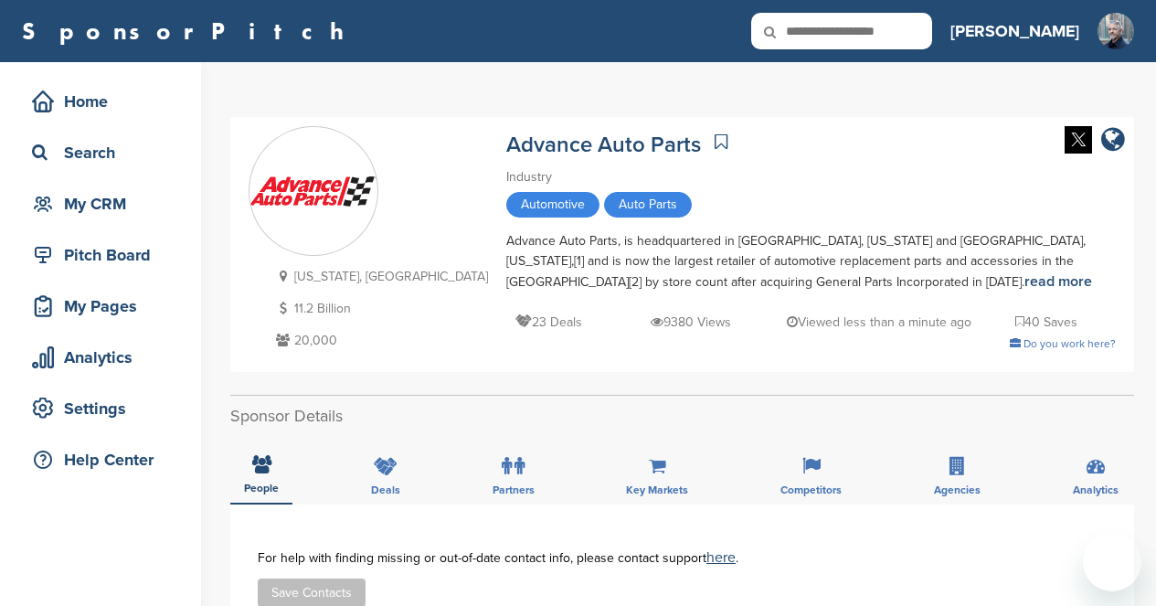
click at [929, 23] on input "text" at bounding box center [841, 31] width 181 height 37
type input "********"
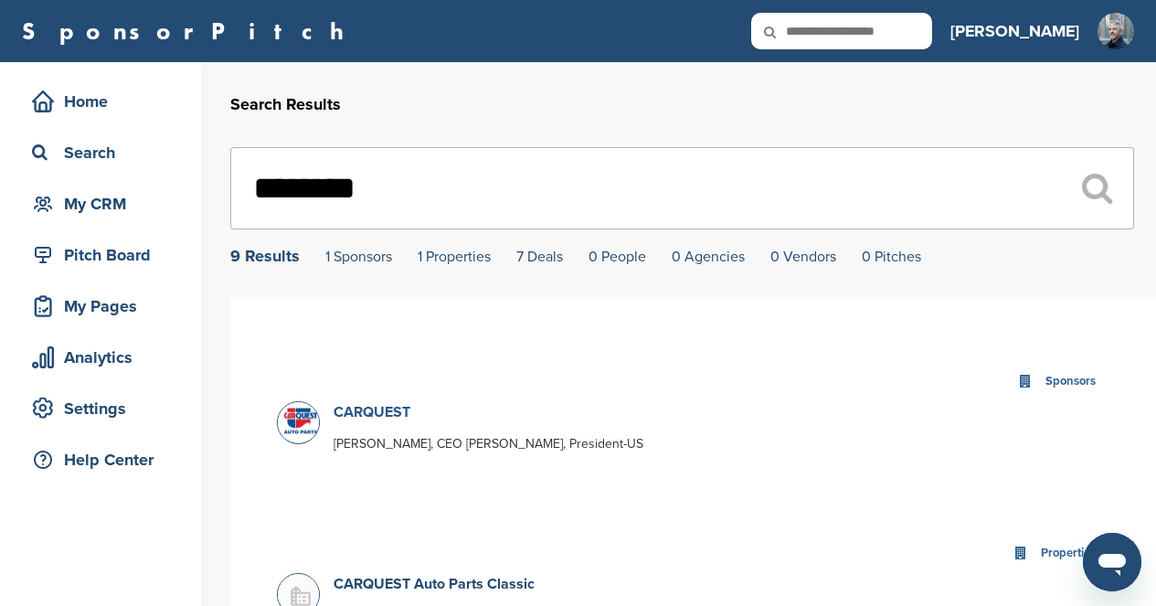
click at [387, 411] on link "CARQUEST" at bounding box center [372, 412] width 77 height 18
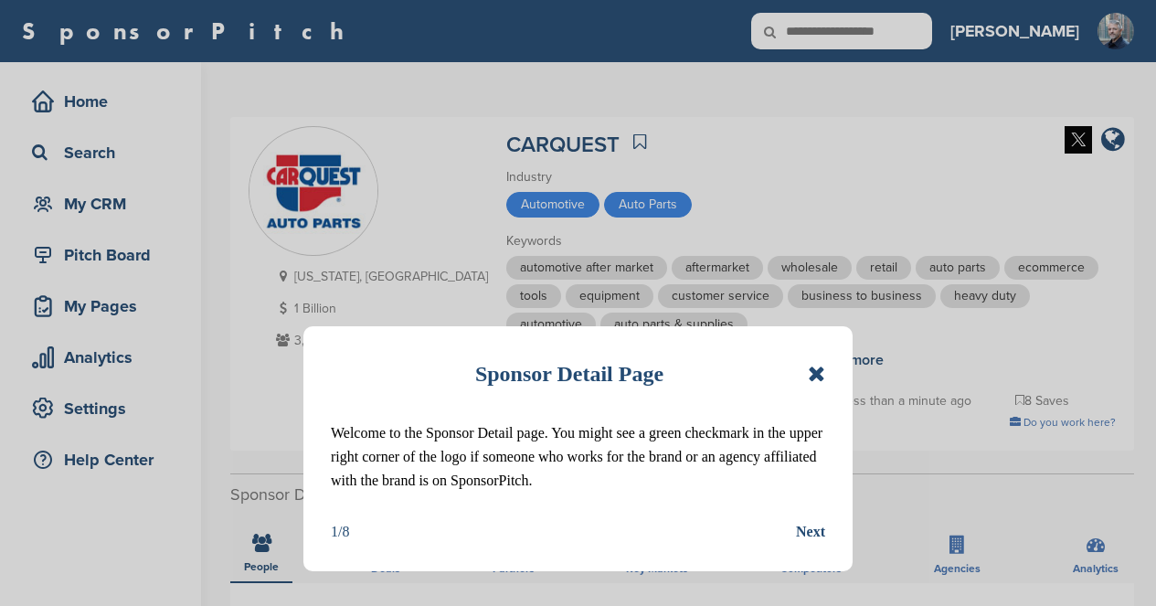
click at [815, 372] on icon at bounding box center [816, 374] width 17 height 22
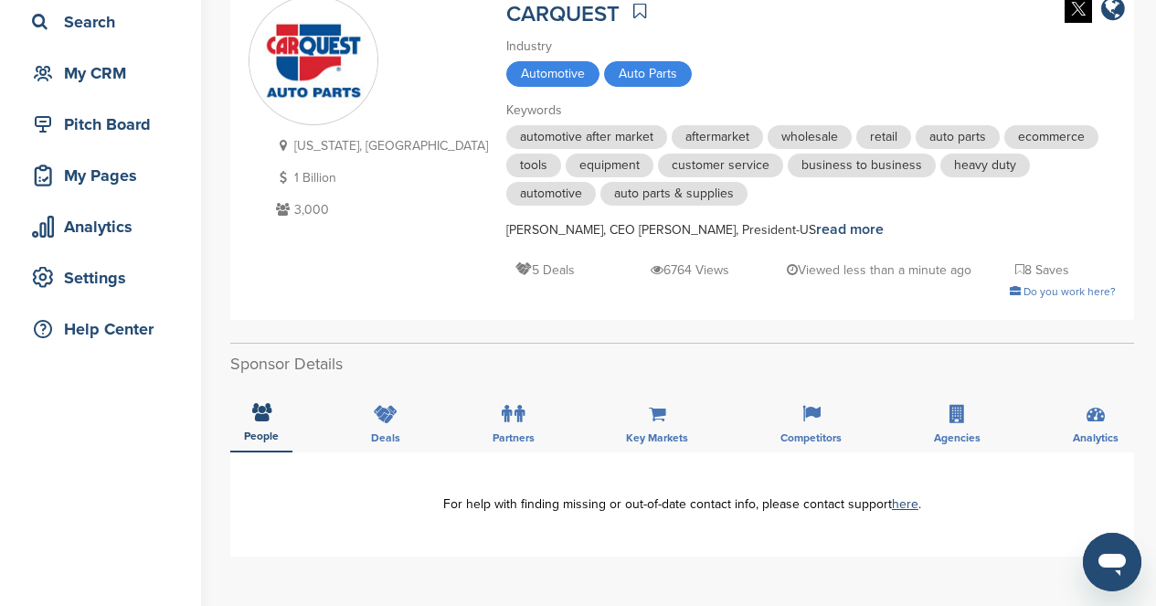
scroll to position [132, 0]
click at [391, 412] on icon at bounding box center [386, 413] width 24 height 18
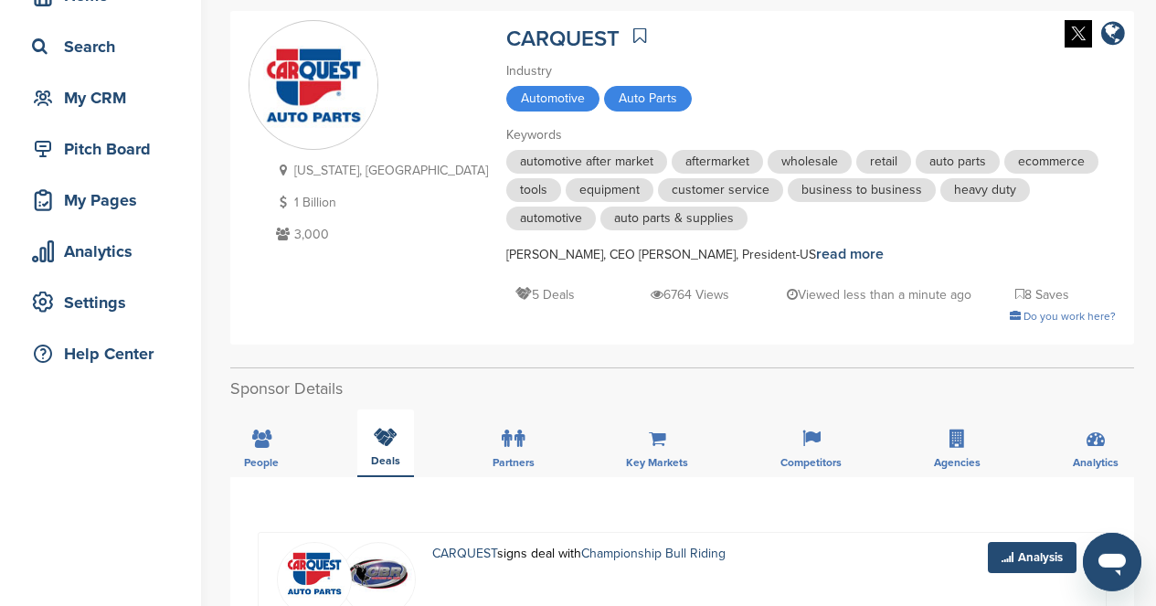
scroll to position [88, 0]
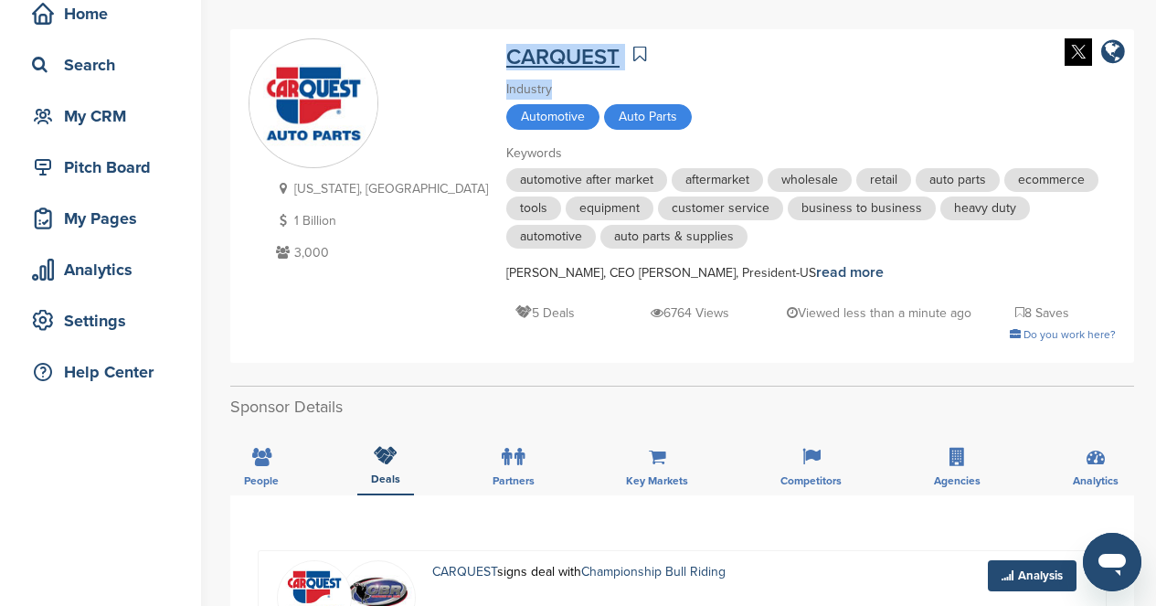
drag, startPoint x: 550, startPoint y: 78, endPoint x: 430, endPoint y: 59, distance: 121.1
click at [506, 59] on div "CARQUEST Industry Automotive Auto Parts Keywords automotive after market afterm…" at bounding box center [811, 191] width 610 height 306
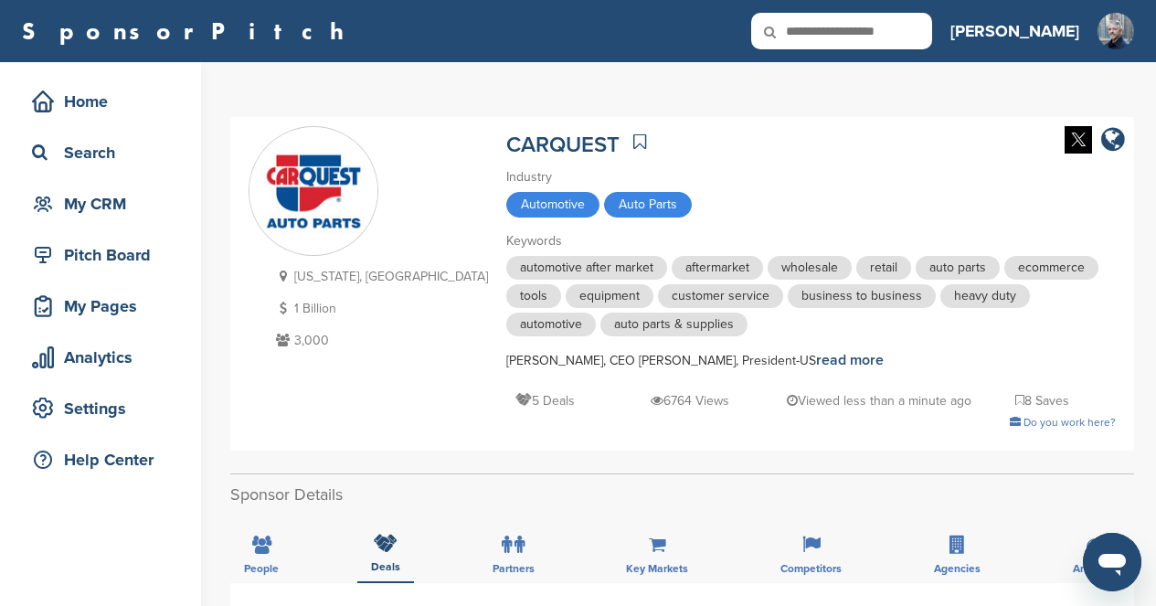
click at [932, 37] on input "text" at bounding box center [841, 31] width 181 height 37
paste input "**********"
type input "**********"
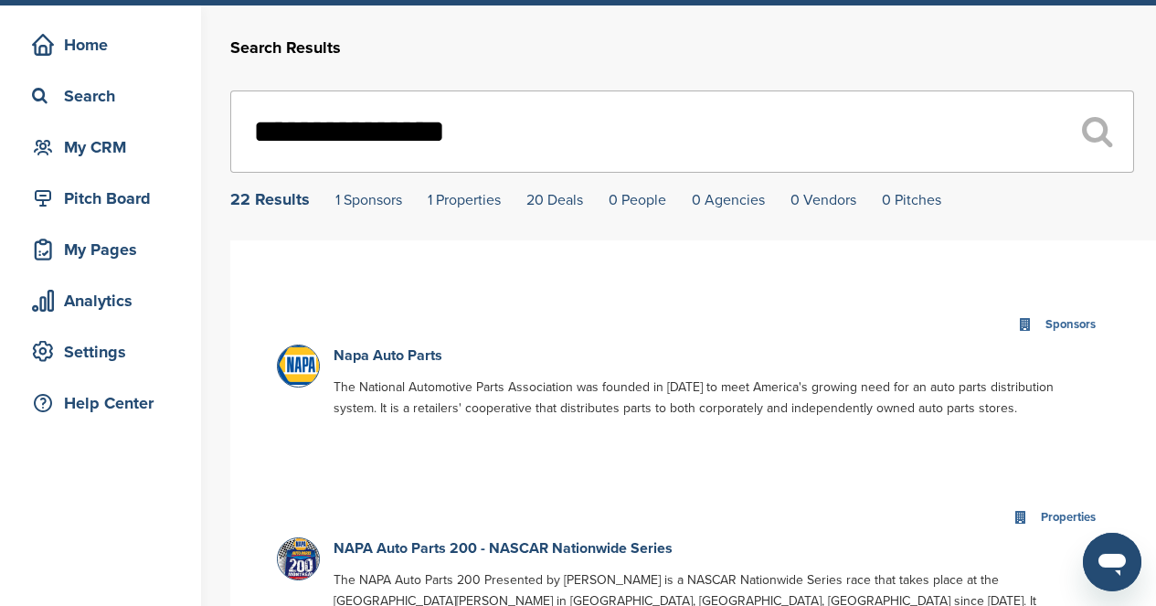
scroll to position [73, 0]
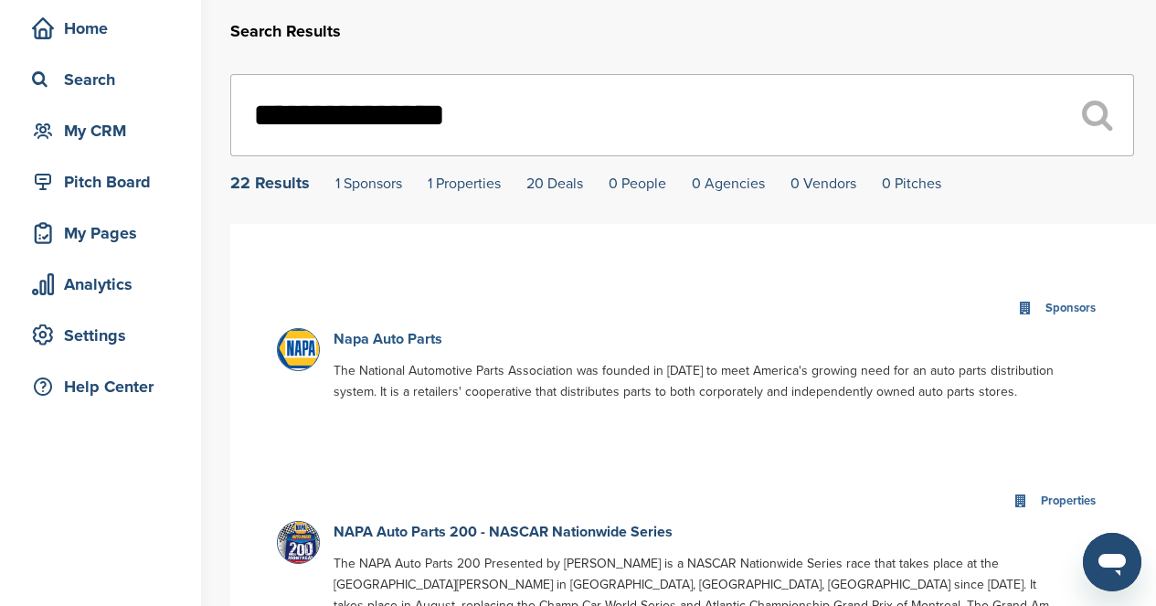
click at [434, 344] on link "Napa Auto Parts" at bounding box center [388, 339] width 109 height 18
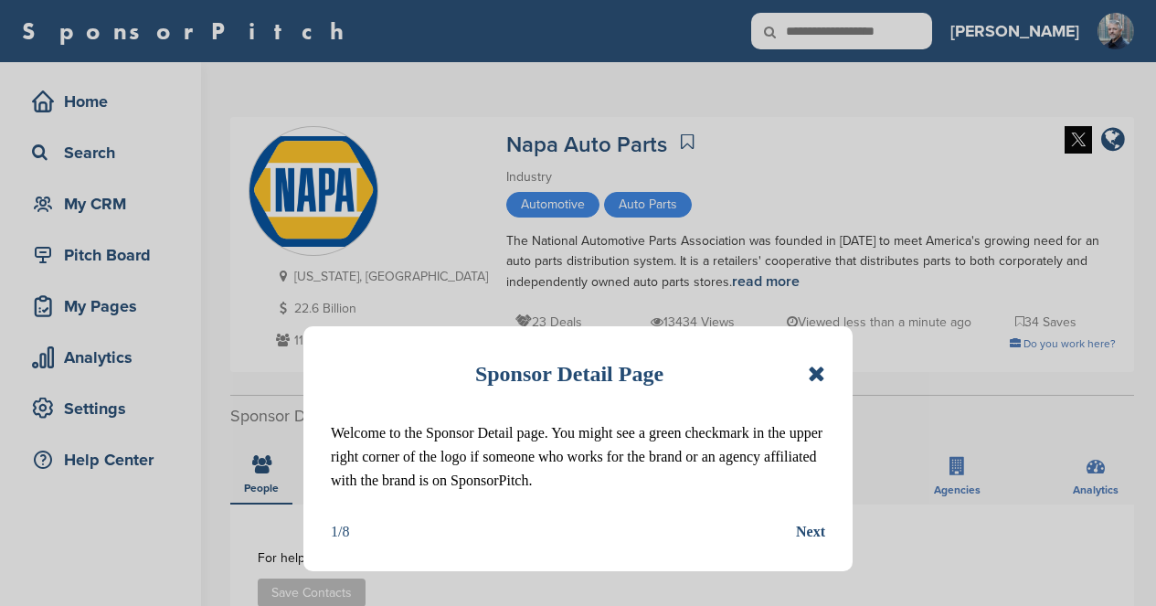
click at [819, 373] on icon at bounding box center [816, 374] width 17 height 22
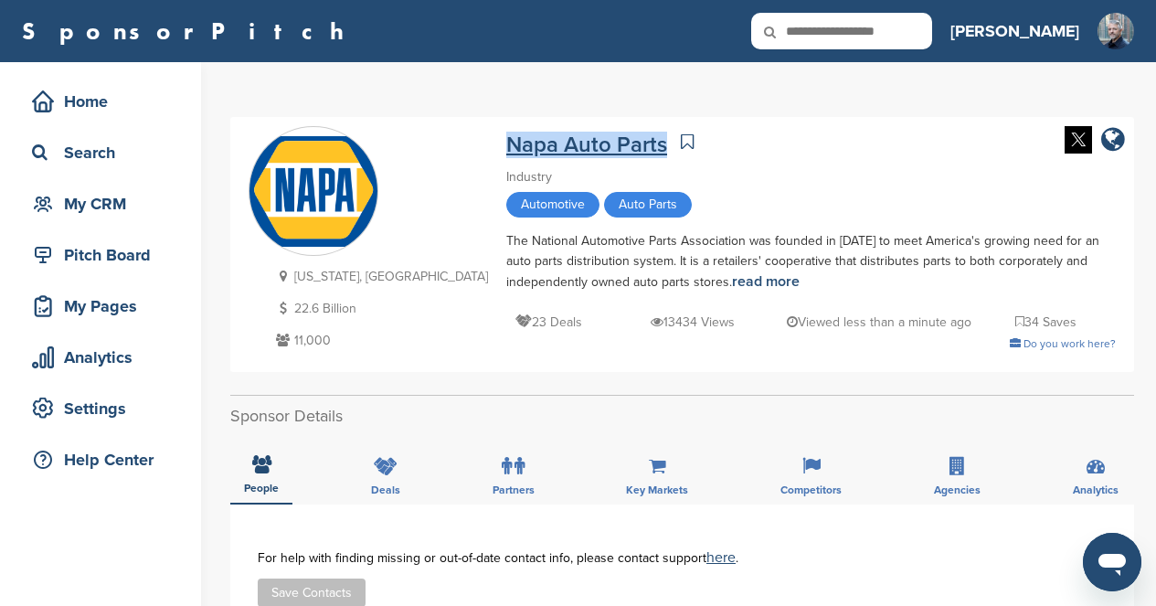
drag, startPoint x: 544, startPoint y: 154, endPoint x: 404, endPoint y: 143, distance: 140.2
click at [506, 143] on div "Napa Auto Parts" at bounding box center [811, 142] width 610 height 32
copy link "Napa Auto Parts"
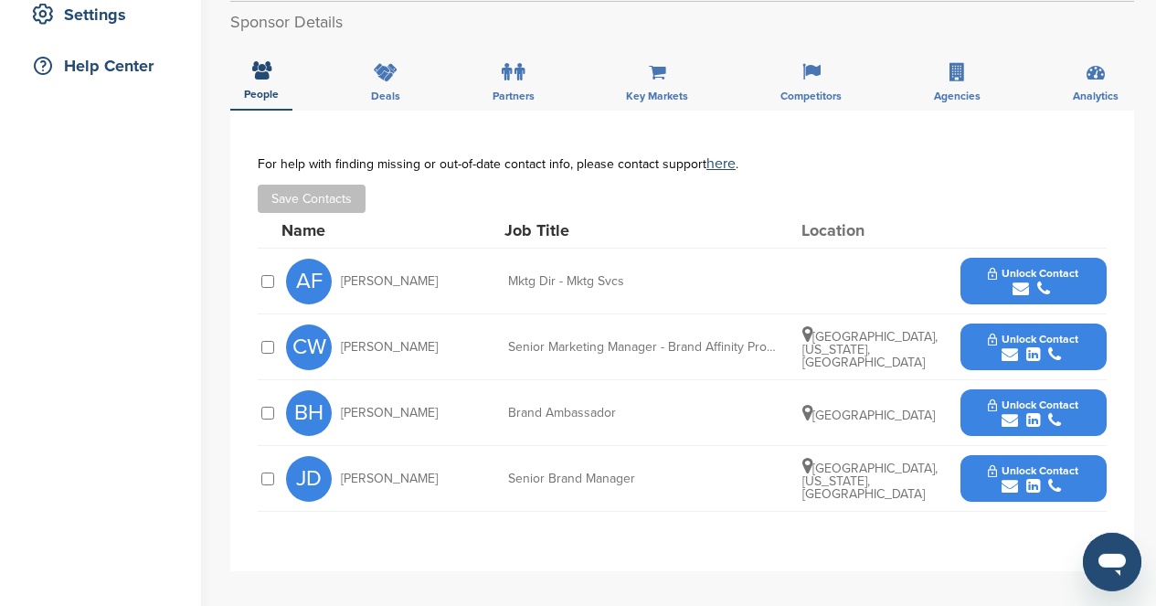
scroll to position [395, 0]
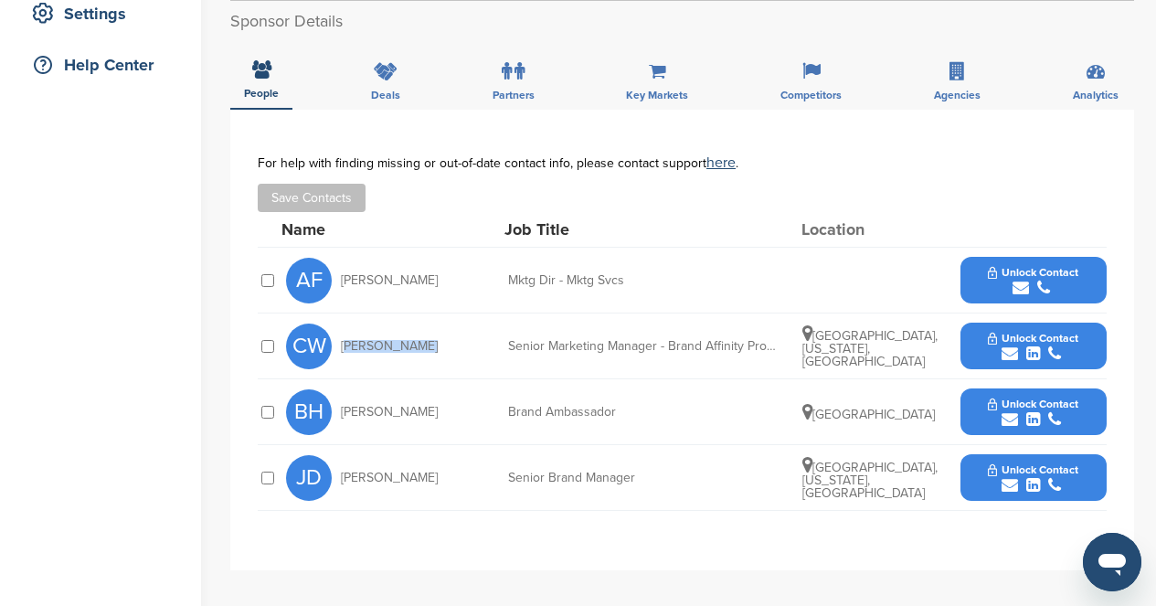
drag, startPoint x: 407, startPoint y: 343, endPoint x: 341, endPoint y: 345, distance: 65.9
click at [341, 345] on div "CW [PERSON_NAME]" at bounding box center [386, 347] width 201 height 46
drag, startPoint x: 409, startPoint y: 483, endPoint x: 340, endPoint y: 483, distance: 69.5
click at [340, 483] on div "JD [PERSON_NAME]" at bounding box center [386, 478] width 201 height 46
copy span "[PERSON_NAME]"
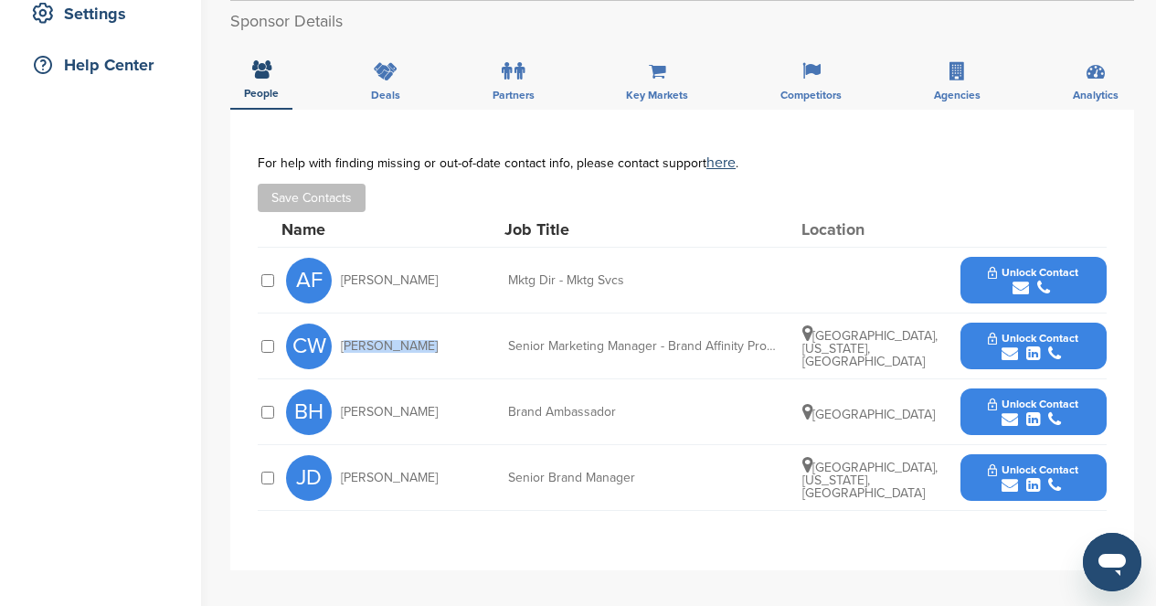
click at [1045, 472] on span "Unlock Contact" at bounding box center [1033, 469] width 90 height 13
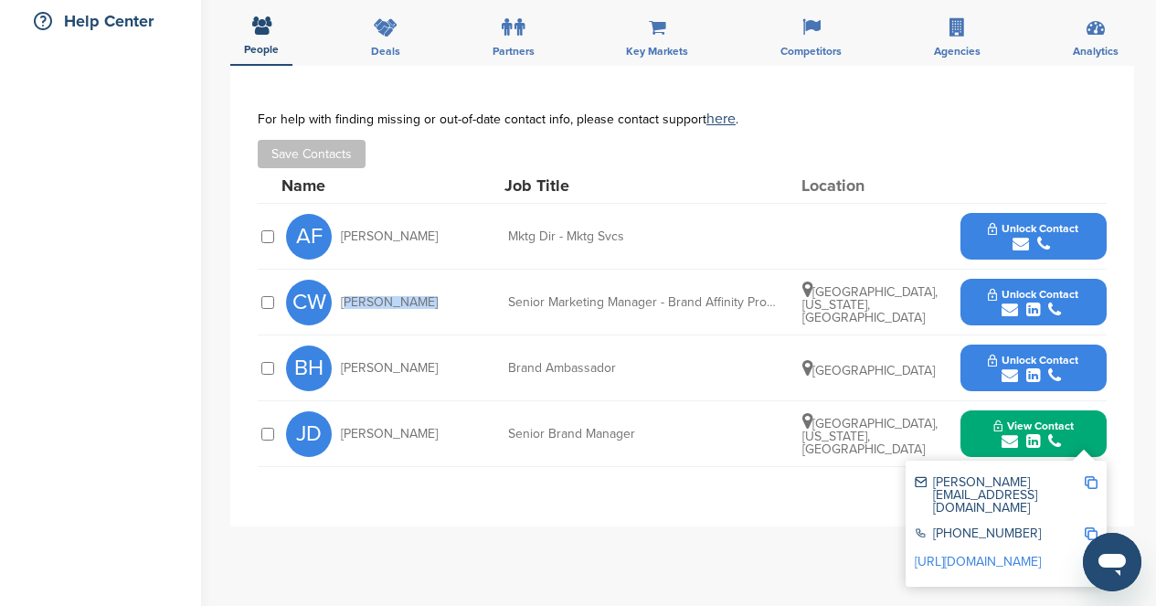
scroll to position [483, 0]
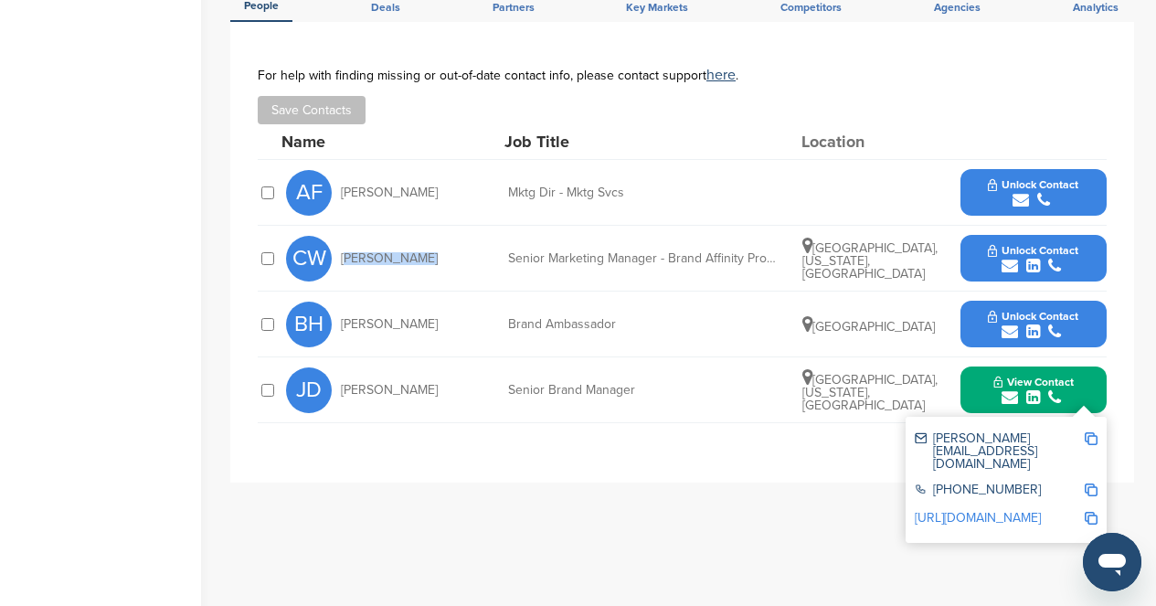
drag, startPoint x: 1047, startPoint y: 470, endPoint x: 929, endPoint y: 433, distance: 123.4
click at [929, 483] on div "[PHONE_NUMBER]" at bounding box center [999, 491] width 169 height 16
copy div "[PERSON_NAME][EMAIL_ADDRESS][DOMAIN_NAME] [PHONE_NUMBER]"
drag, startPoint x: 641, startPoint y: 396, endPoint x: 510, endPoint y: 391, distance: 130.8
click at [510, 391] on div "JD [PERSON_NAME] Senior Brand Manager [GEOGRAPHIC_DATA], [US_STATE], [GEOGRAPHI…" at bounding box center [696, 389] width 821 height 65
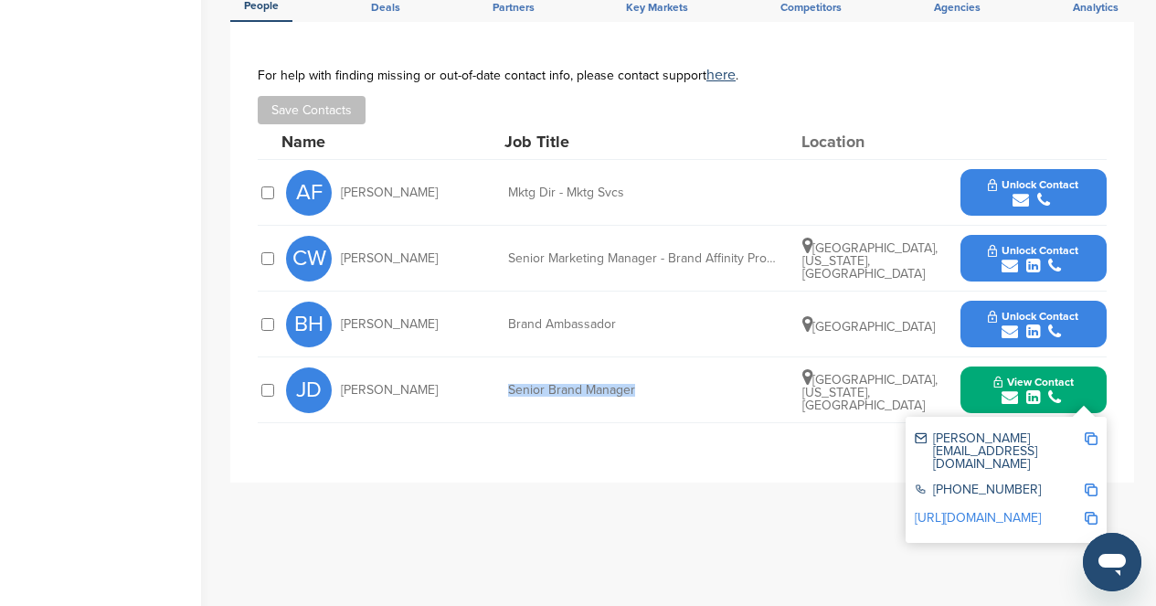
copy div "Senior Brand Manager"
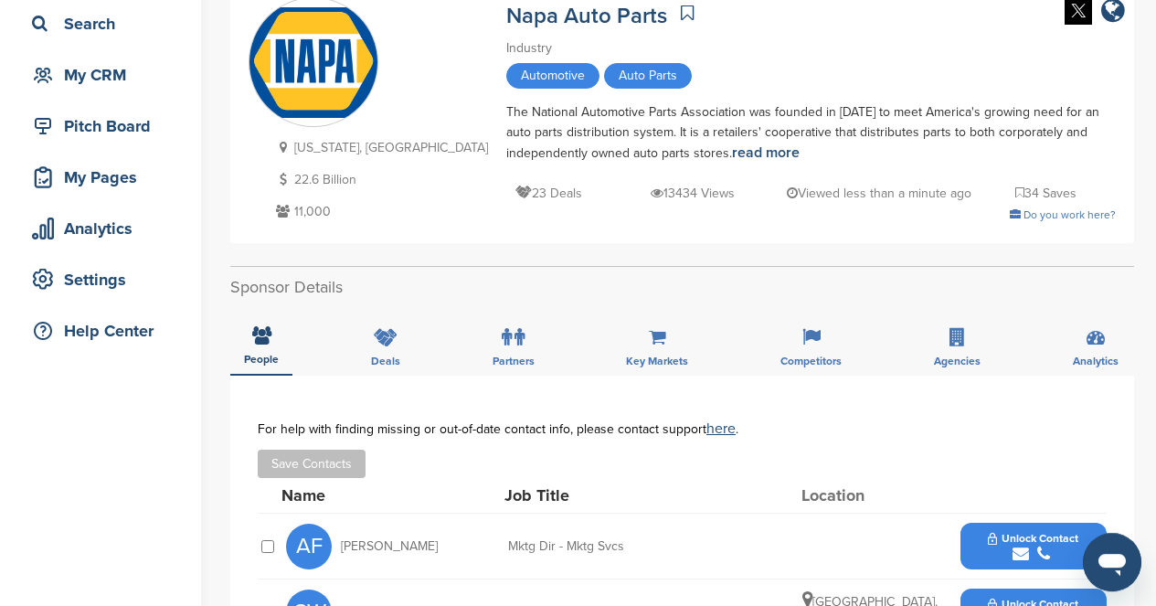
scroll to position [73, 0]
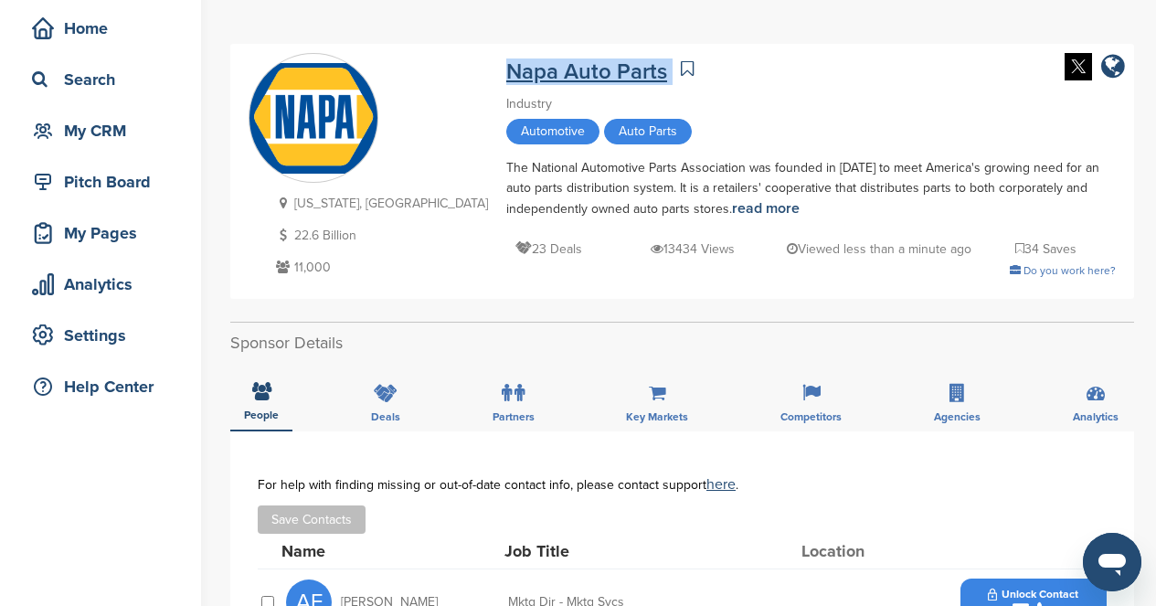
drag, startPoint x: 520, startPoint y: 75, endPoint x: 399, endPoint y: 68, distance: 120.9
click at [506, 68] on div "Napa Auto Parts Industry Automotive Auto Parts The National Automotive Parts As…" at bounding box center [811, 167] width 610 height 228
copy div "Napa Auto Parts"
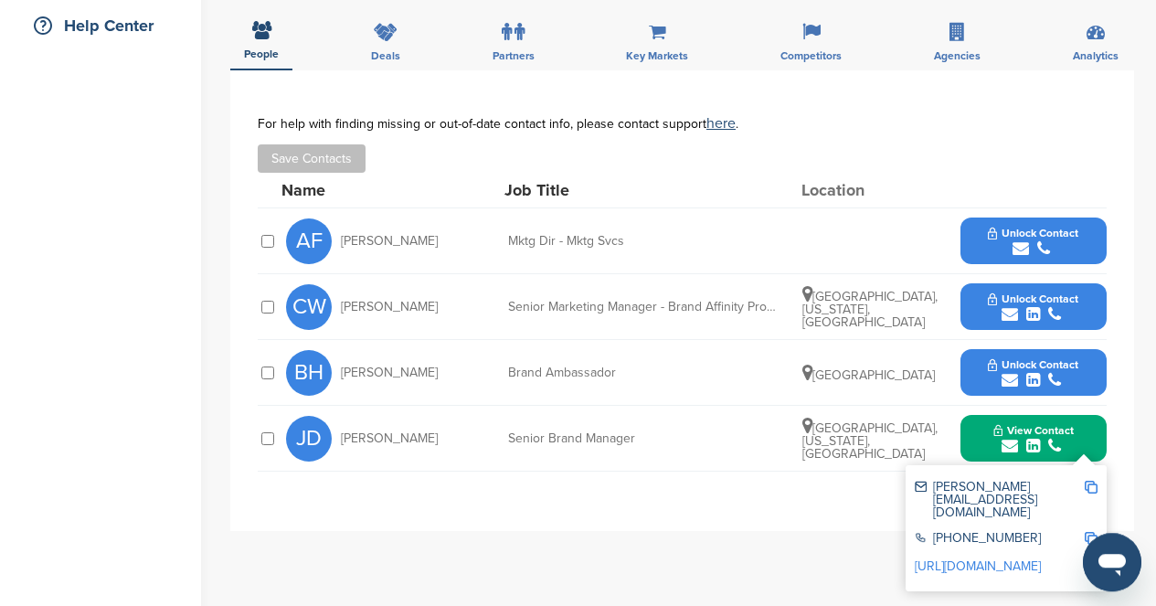
scroll to position [439, 0]
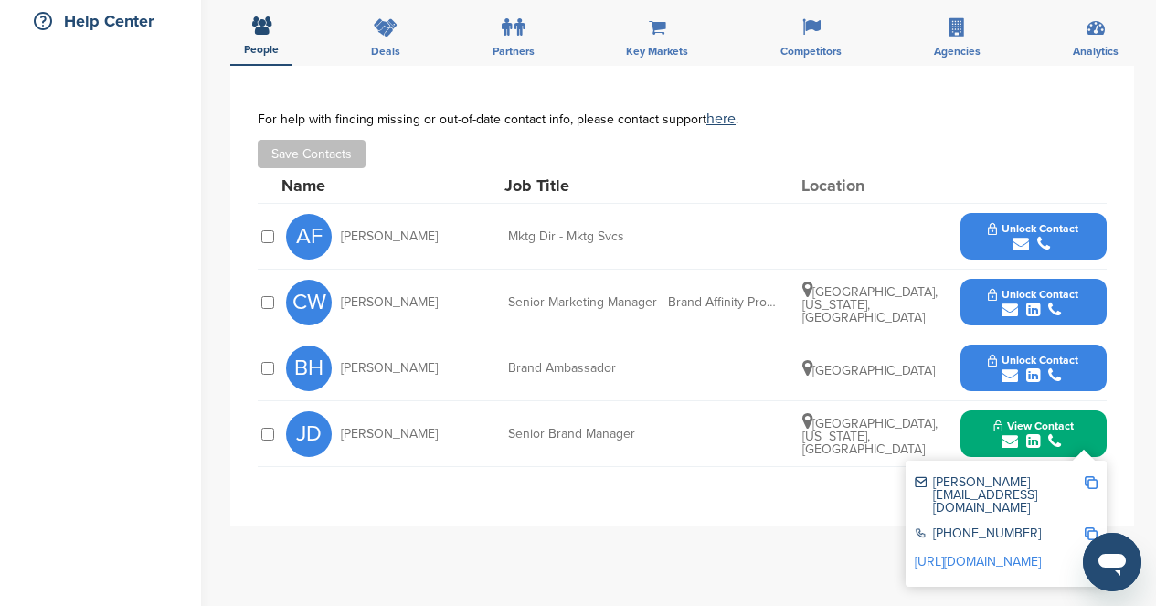
click at [1042, 235] on span "Unlock Contact" at bounding box center [1033, 228] width 90 height 13
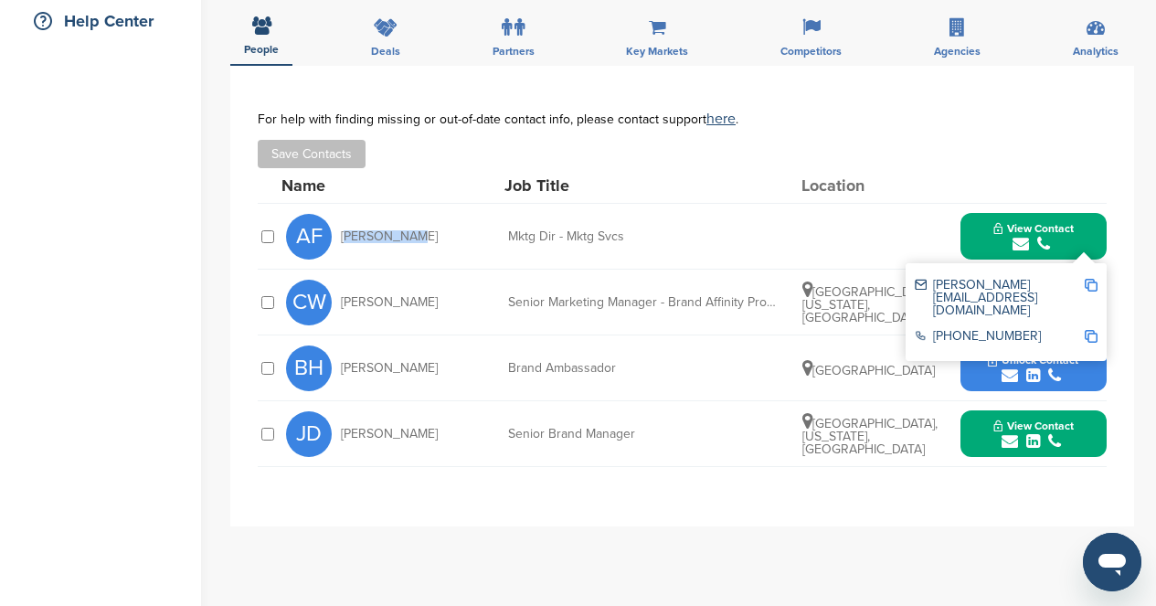
drag, startPoint x: 411, startPoint y: 234, endPoint x: 343, endPoint y: 243, distance: 69.1
click at [343, 243] on div "AF [PERSON_NAME]" at bounding box center [386, 237] width 201 height 46
copy span "[PERSON_NAME]"
drag, startPoint x: 1026, startPoint y: 318, endPoint x: 934, endPoint y: 286, distance: 97.7
click at [934, 330] on div "[PHONE_NUMBER]" at bounding box center [999, 338] width 169 height 16
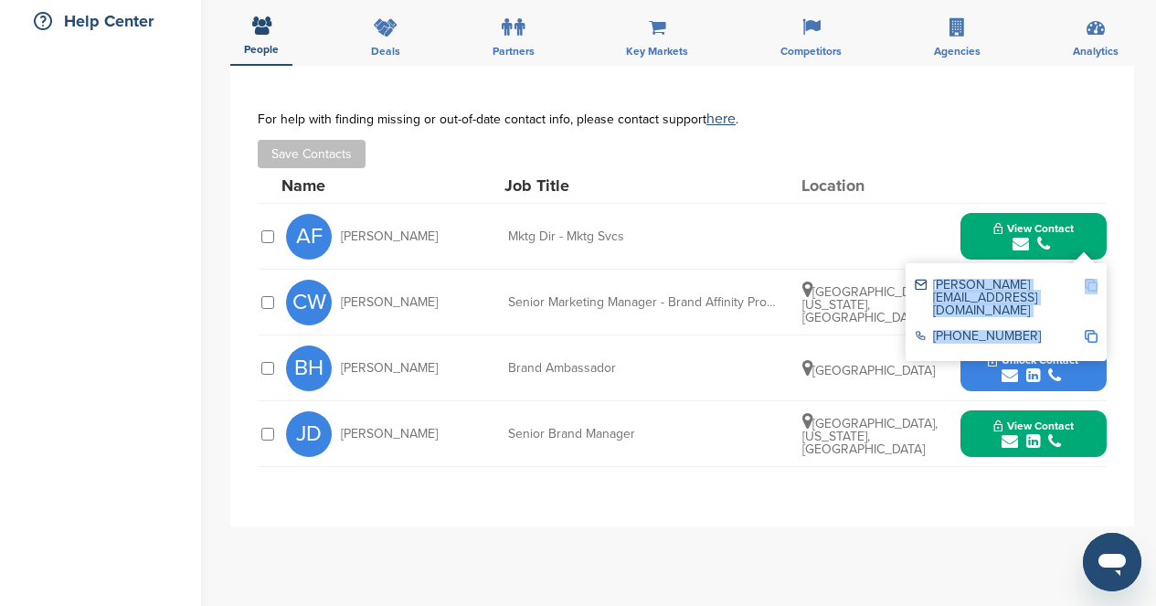
copy div "[PERSON_NAME][EMAIL_ADDRESS][DOMAIN_NAME] [PHONE_NUMBER]"
drag, startPoint x: 630, startPoint y: 236, endPoint x: 539, endPoint y: 239, distance: 90.5
click at [539, 239] on div "Mktg Dir - Mktg Svcs" at bounding box center [645, 236] width 274 height 13
copy div "Dir - Mktg Svcs"
click at [96, 249] on div "Home Search My CRM Pitch Board My Pages Analytics Settings Help Center" at bounding box center [100, 298] width 201 height 1351
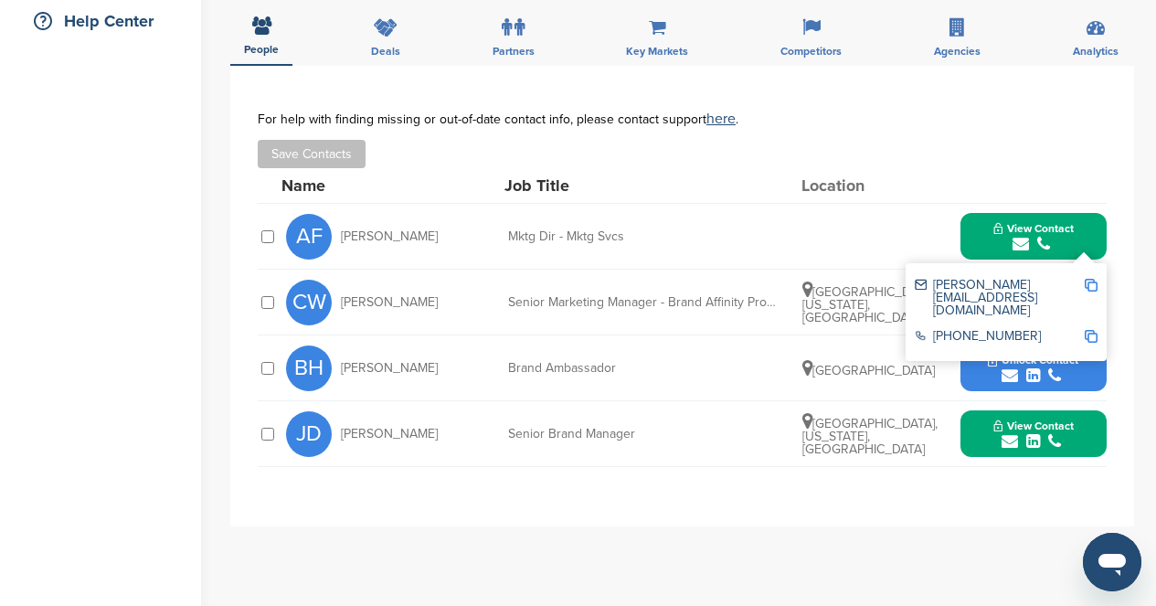
click at [1082, 179] on div at bounding box center [1033, 185] width 146 height 16
click at [847, 232] on div "AF [PERSON_NAME] Mktg Dir - Mktg Svcs View Contact [PERSON_NAME][EMAIL_ADDRESS]…" at bounding box center [696, 236] width 821 height 65
click at [1039, 330] on div "[PHONE_NUMBER]" at bounding box center [999, 338] width 169 height 16
click at [816, 319] on span "[GEOGRAPHIC_DATA], [US_STATE], [GEOGRAPHIC_DATA]" at bounding box center [869, 304] width 135 height 41
click at [939, 295] on div "[PERSON_NAME][EMAIL_ADDRESS][DOMAIN_NAME]" at bounding box center [1006, 297] width 183 height 51
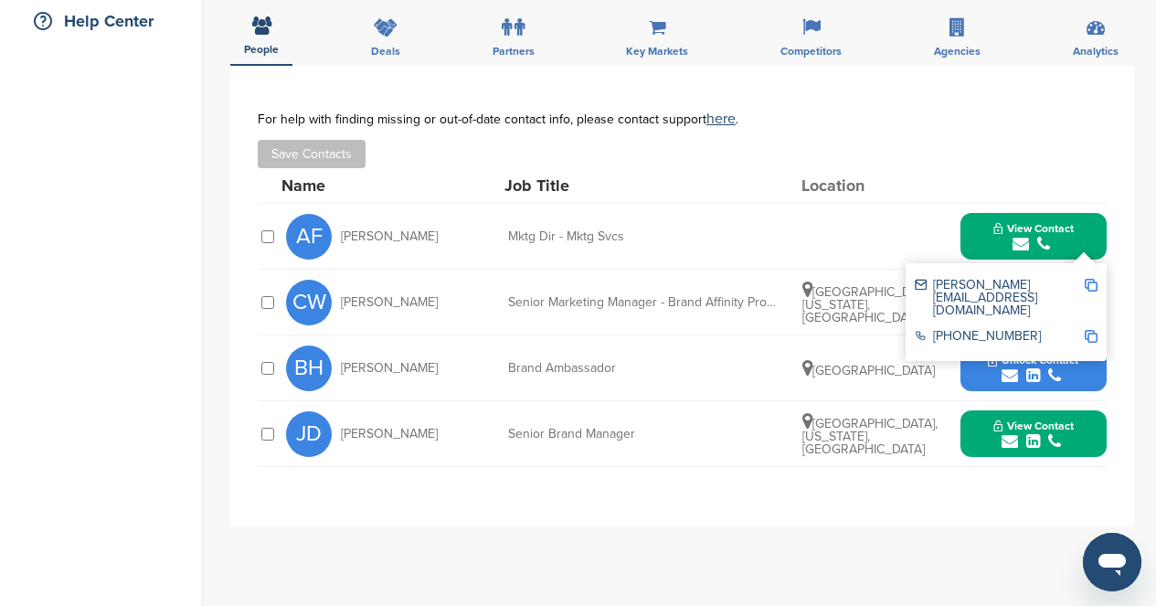
click at [1052, 330] on div "[PHONE_NUMBER]" at bounding box center [999, 338] width 169 height 16
click at [1051, 330] on div "[PHONE_NUMBER]" at bounding box center [999, 338] width 169 height 16
click at [844, 178] on div "Location" at bounding box center [869, 185] width 137 height 16
click at [1087, 231] on button "View Contact" at bounding box center [1033, 236] width 124 height 55
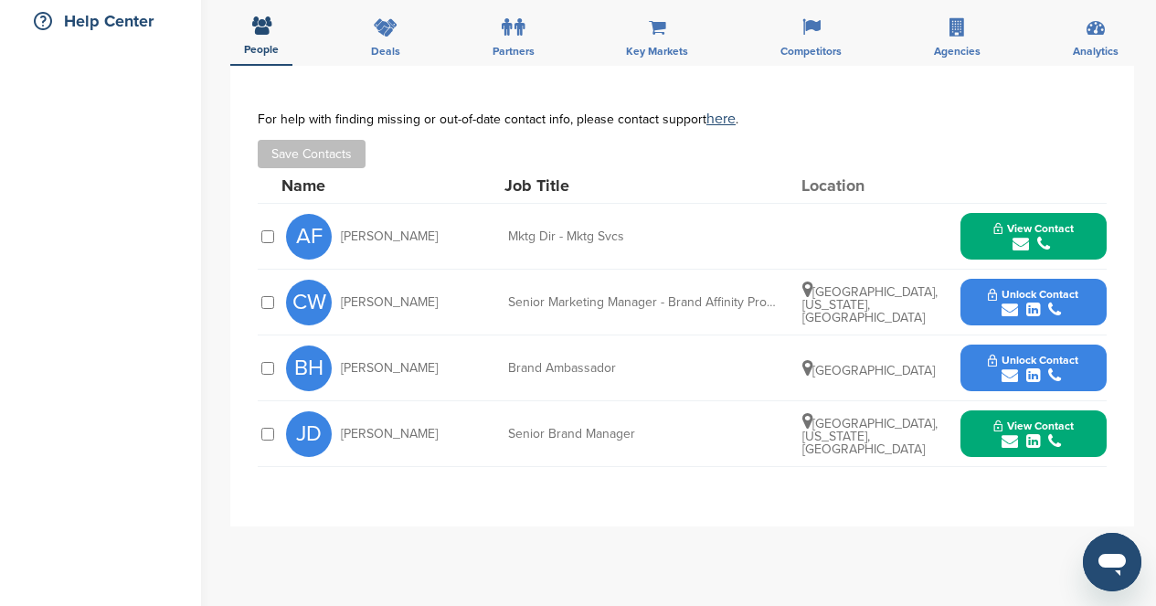
click at [1072, 302] on button "Unlock Contact" at bounding box center [1033, 302] width 134 height 55
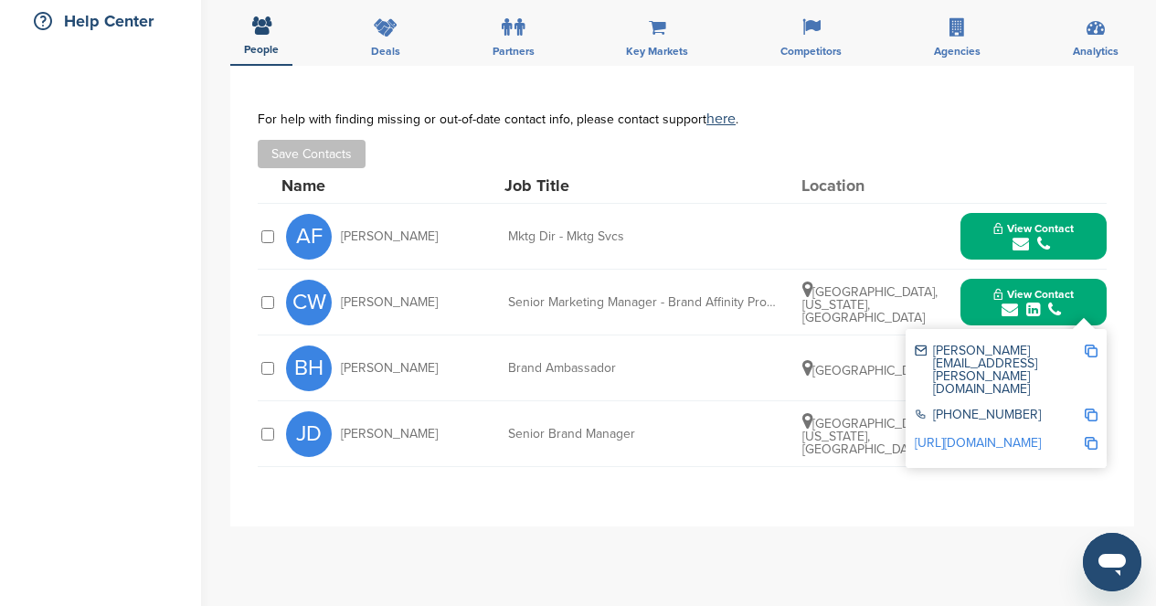
drag, startPoint x: 1046, startPoint y: 382, endPoint x: 931, endPoint y: 356, distance: 118.0
click at [931, 409] on div "[PHONE_NUMBER]" at bounding box center [999, 417] width 169 height 16
copy div "[PERSON_NAME][EMAIL_ADDRESS][PERSON_NAME][DOMAIN_NAME] [PHONE_NUMBER]"
drag, startPoint x: 512, startPoint y: 306, endPoint x: 786, endPoint y: 306, distance: 274.2
click at [782, 306] on div "Senior Marketing Manager - Brand Affinity Production" at bounding box center [645, 302] width 274 height 13
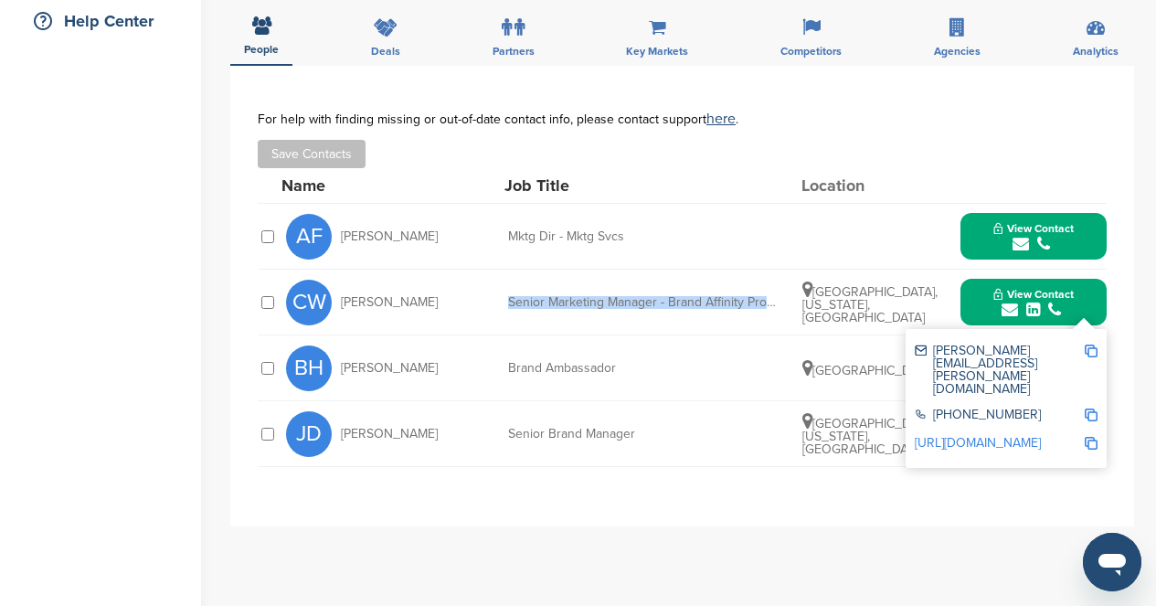
copy div "Senior Marketing Manager - Brand Affinity Produc"
click at [392, 306] on span "[PERSON_NAME]" at bounding box center [389, 302] width 97 height 13
